Goal: Task Accomplishment & Management: Use online tool/utility

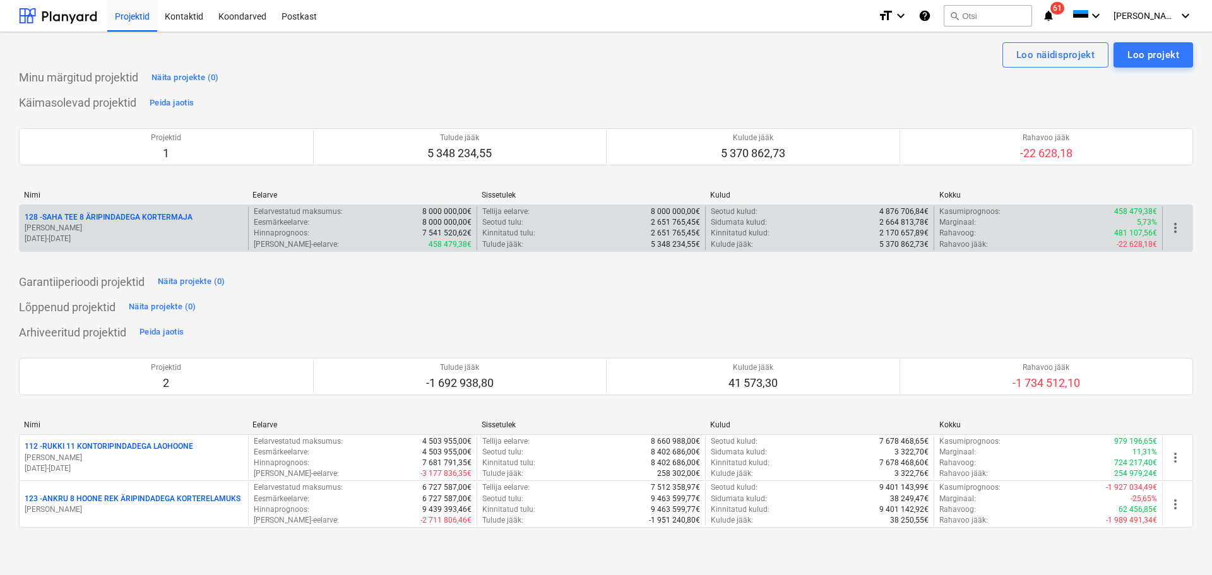
click at [174, 225] on p "[PERSON_NAME]" at bounding box center [134, 228] width 218 height 11
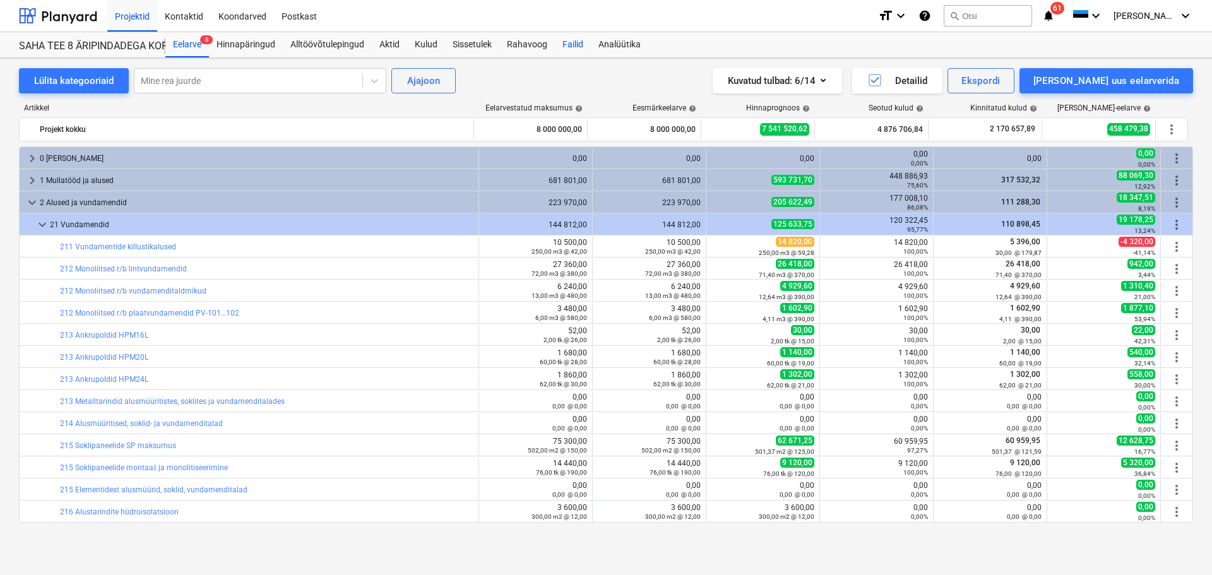
click at [574, 49] on div "Failid" at bounding box center [573, 44] width 36 height 25
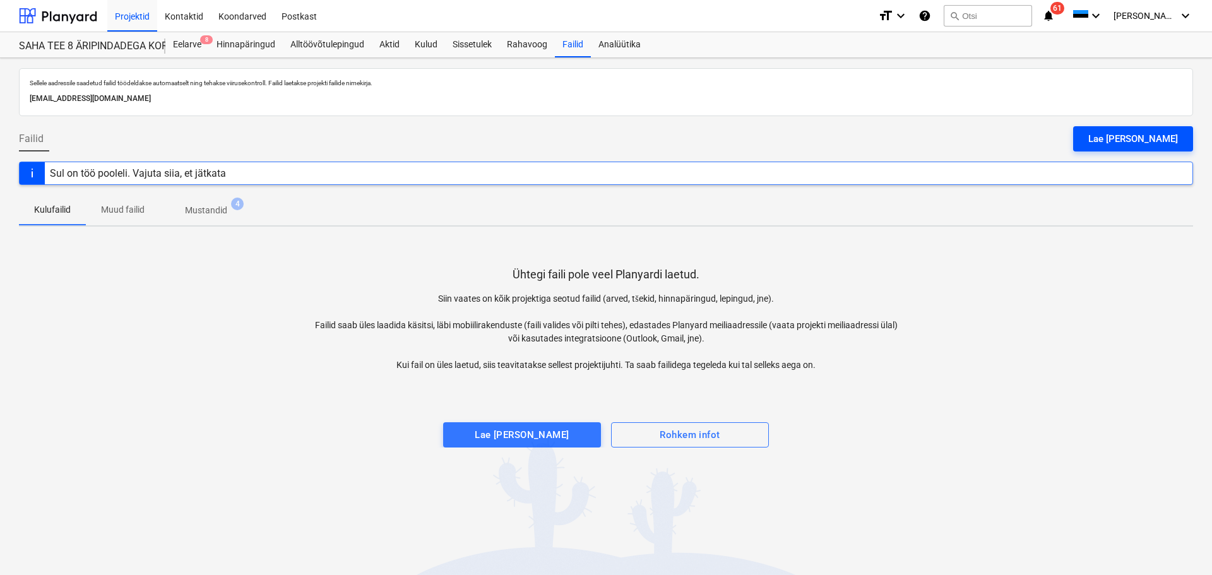
click at [1150, 138] on div "Lae [PERSON_NAME]" at bounding box center [1134, 139] width 90 height 16
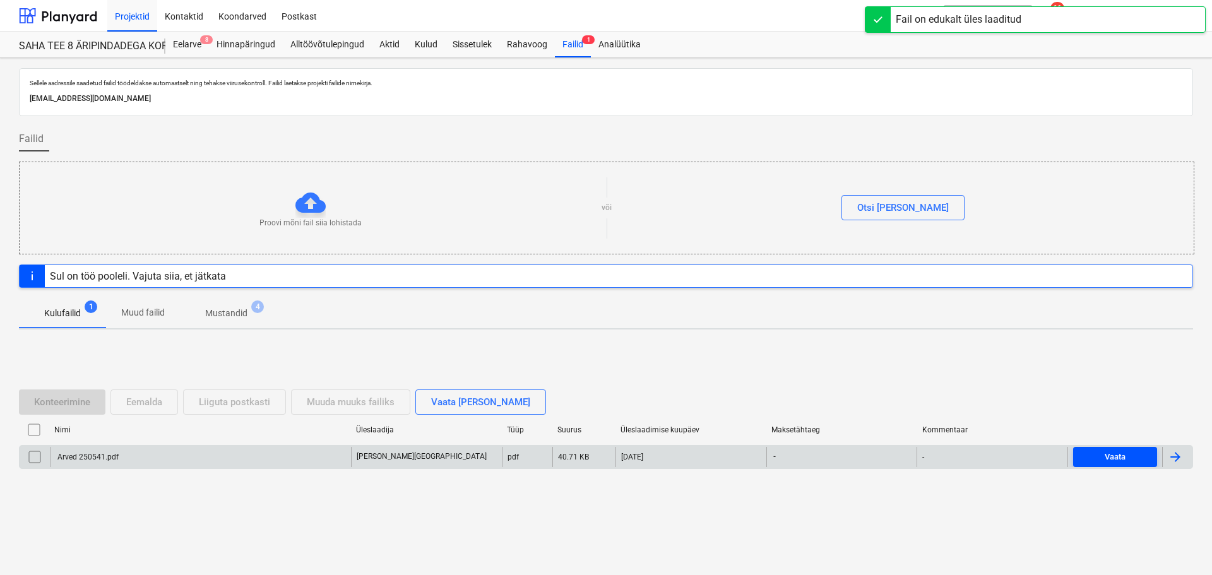
click at [1138, 455] on span "Vaata" at bounding box center [1115, 457] width 74 height 15
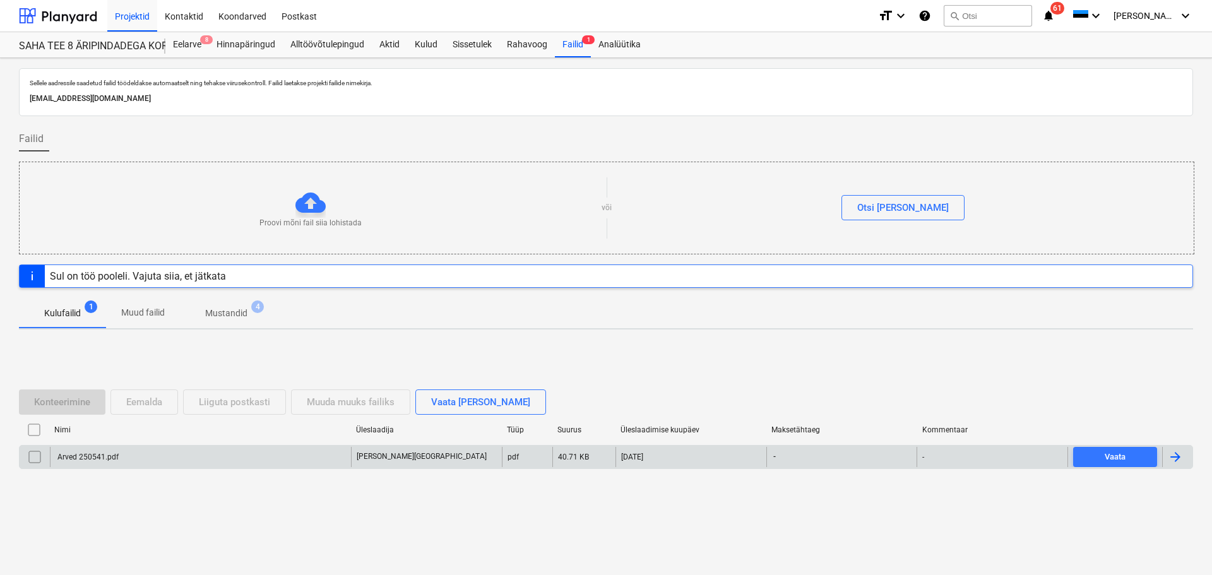
click at [278, 458] on div "Arved 250541.pdf" at bounding box center [200, 457] width 301 height 20
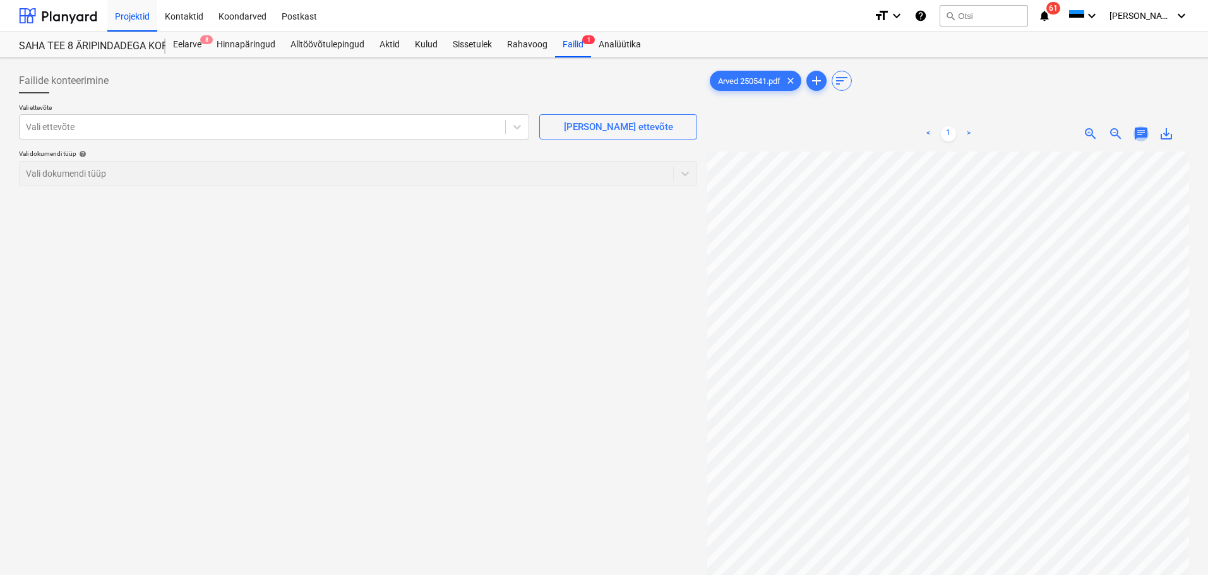
click at [1142, 131] on span "chat" at bounding box center [1140, 133] width 15 height 15
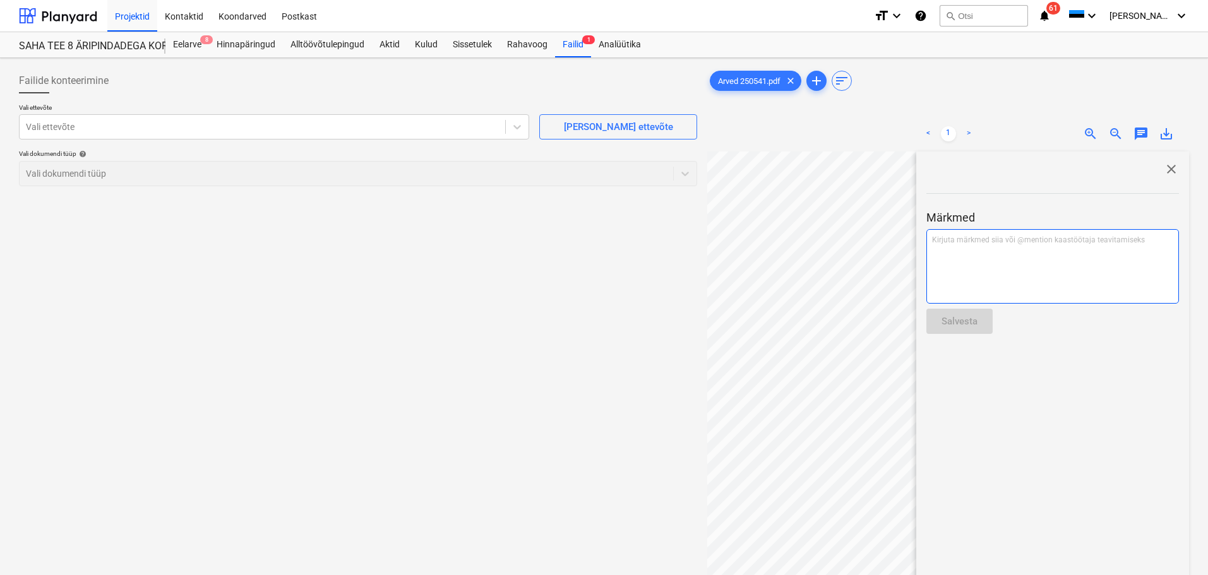
click at [1018, 268] on div "Kirjuta märkmed siia või @mention kaastöötaja teavitamiseks ﻿" at bounding box center [1052, 266] width 253 height 75
click at [969, 325] on div "Salvesta" at bounding box center [959, 321] width 36 height 16
